Goal: Book appointment/travel/reservation

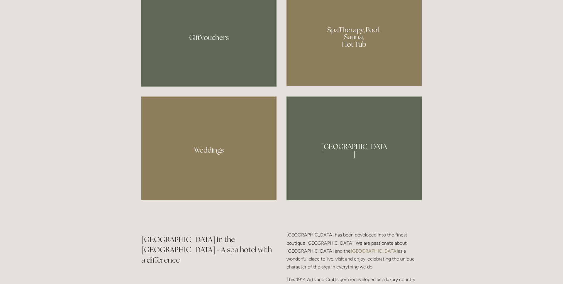
scroll to position [451, 0]
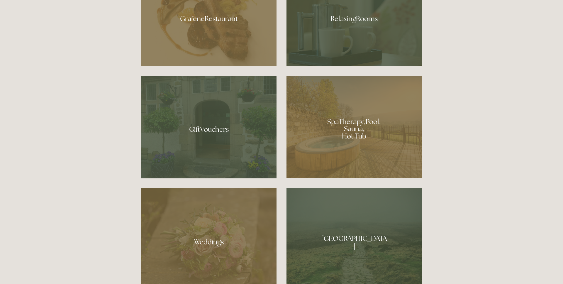
click at [361, 131] on div at bounding box center [354, 127] width 135 height 102
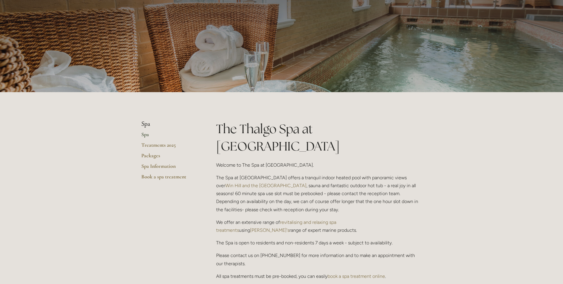
scroll to position [33, 0]
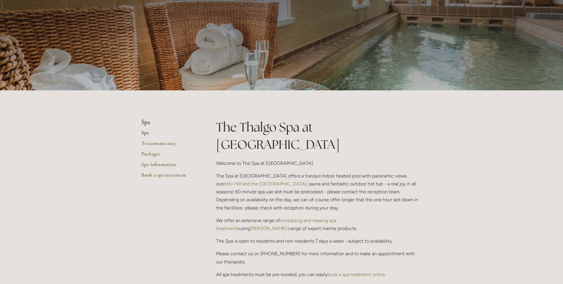
click at [163, 141] on link "Treatments 2025" at bounding box center [169, 145] width 56 height 11
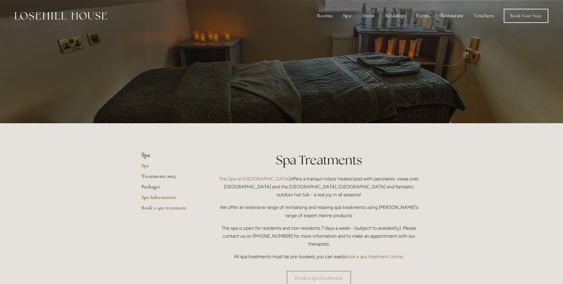
click at [150, 189] on link "Packages" at bounding box center [169, 188] width 56 height 11
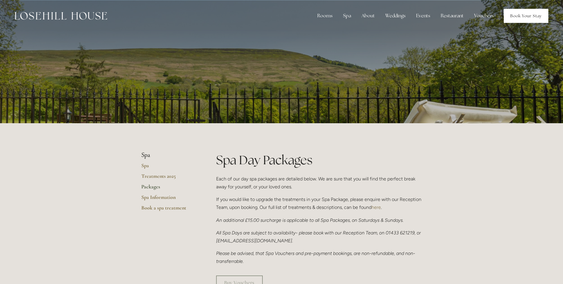
click at [514, 19] on link "Book Your Stay" at bounding box center [526, 16] width 45 height 14
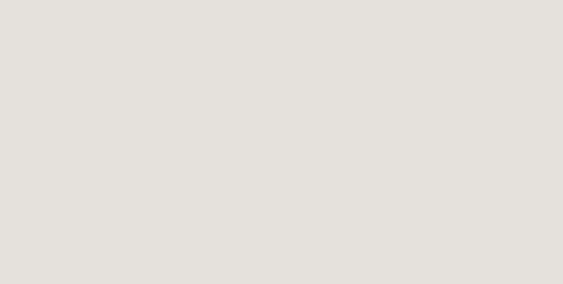
scroll to position [372, 0]
